Goal: Navigation & Orientation: Find specific page/section

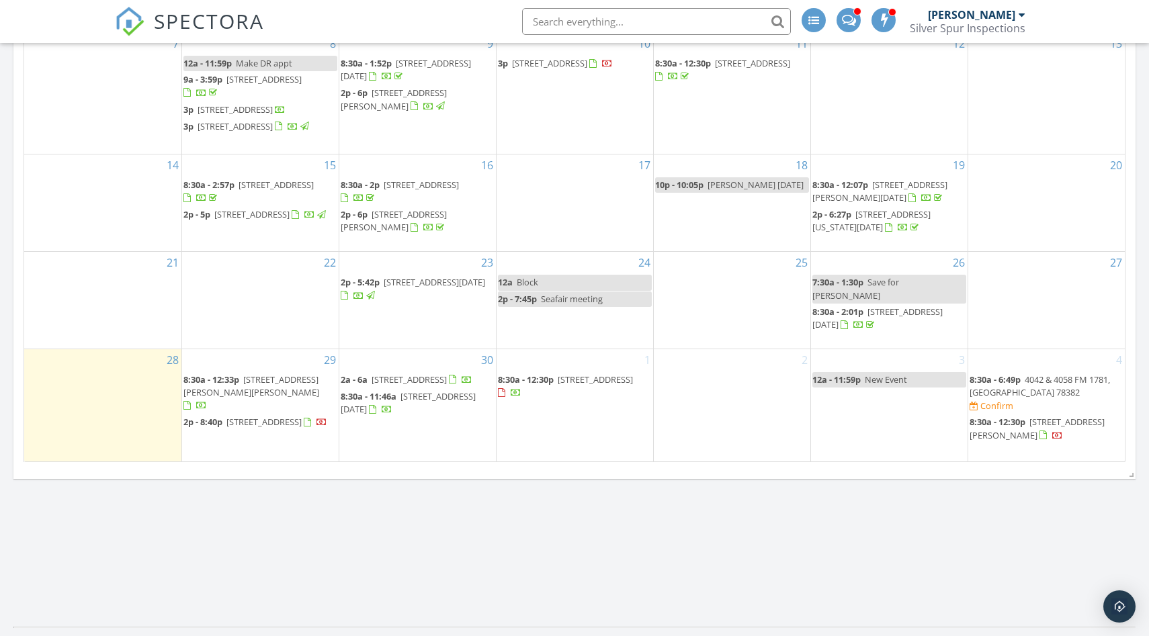
scroll to position [775, 0]
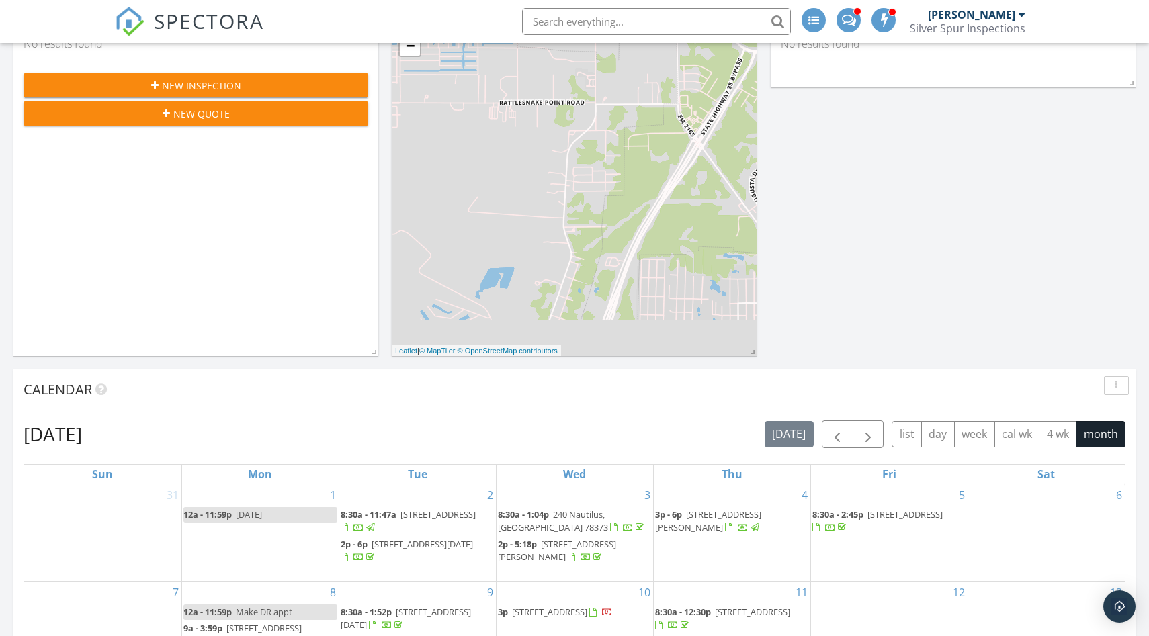
scroll to position [124, 0]
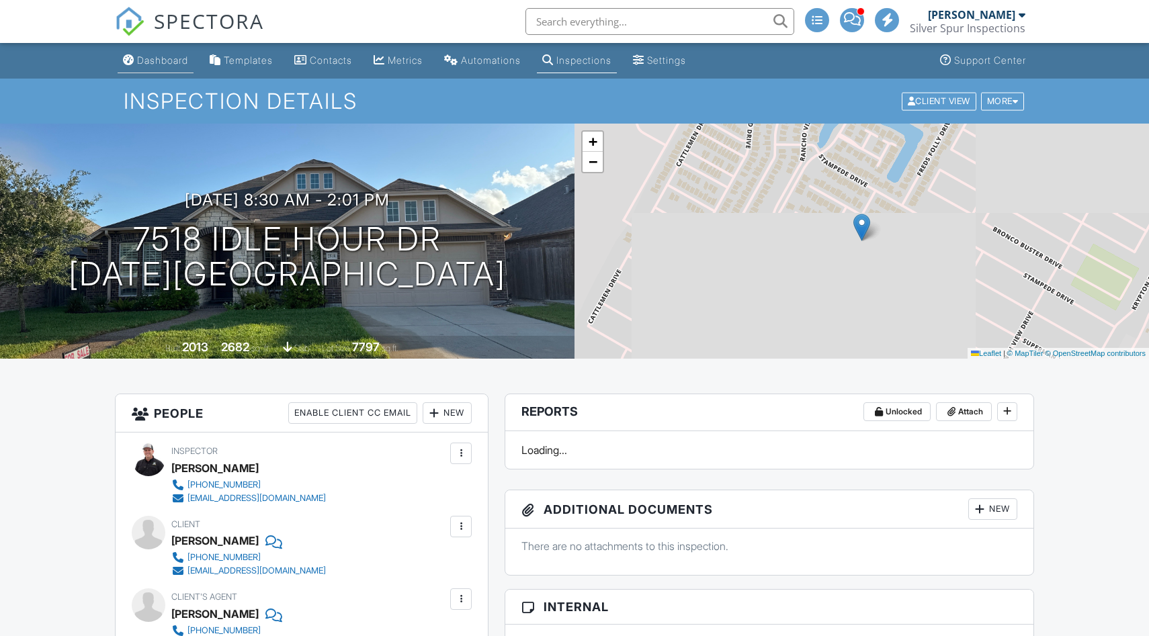
click at [164, 63] on div "Dashboard" at bounding box center [162, 59] width 51 height 11
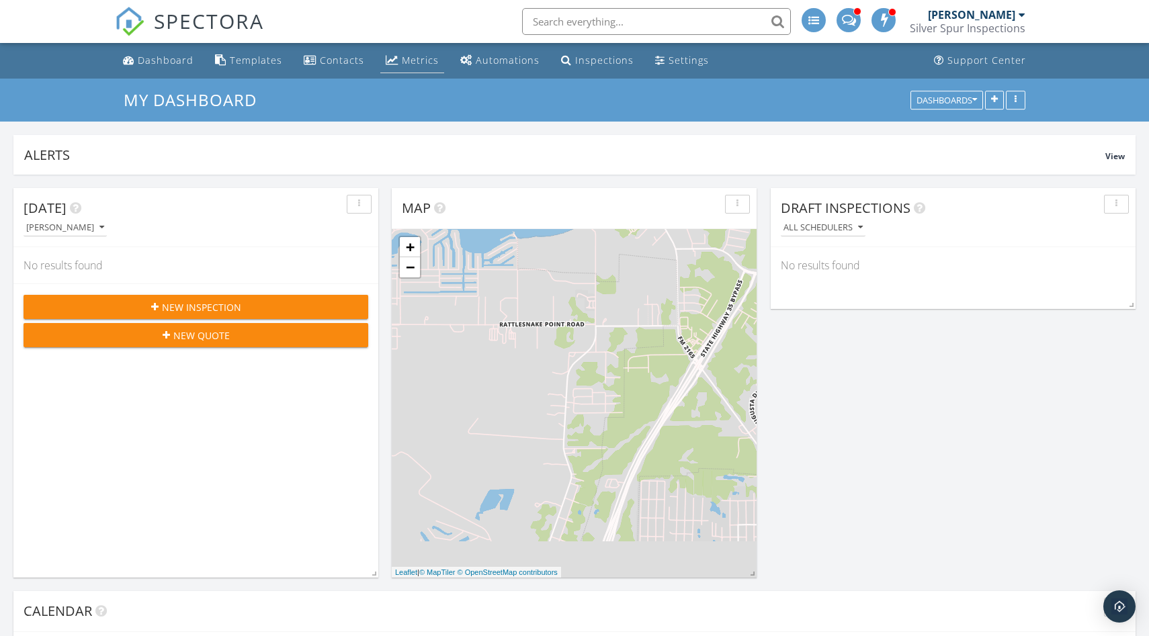
click at [415, 58] on div "Metrics" at bounding box center [420, 60] width 37 height 13
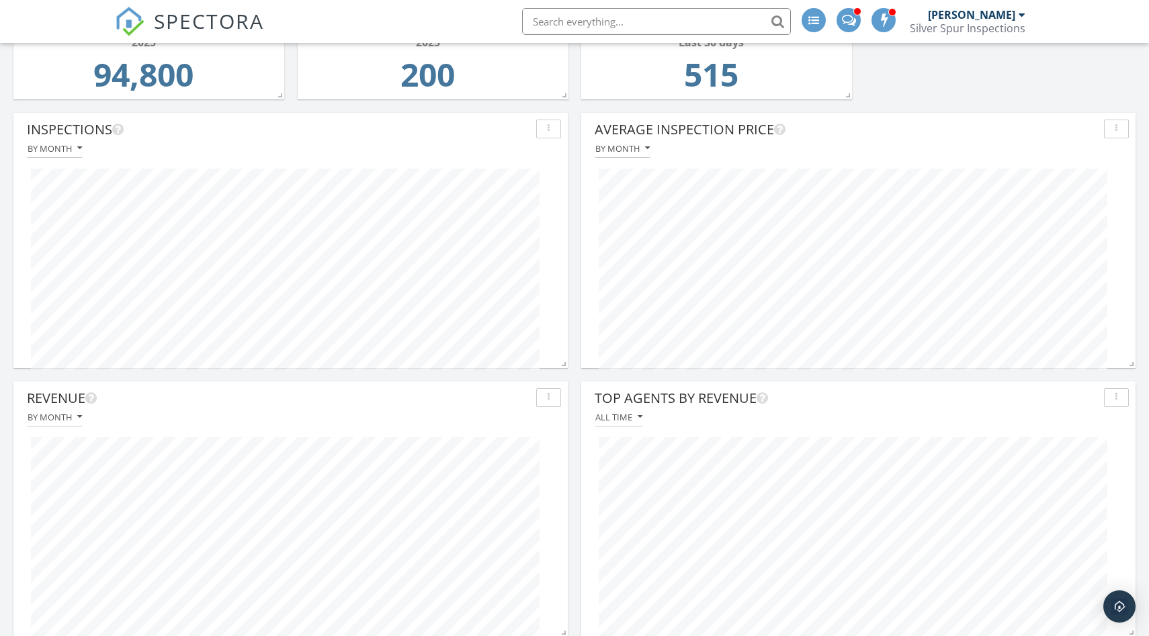
scroll to position [208, 0]
